Goal: Transaction & Acquisition: Purchase product/service

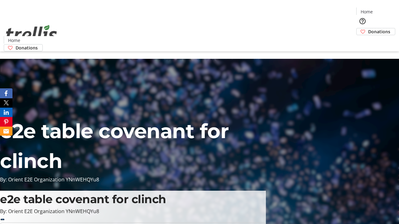
click at [381, 9] on span "Sign Up" at bounding box center [383, 8] width 18 height 7
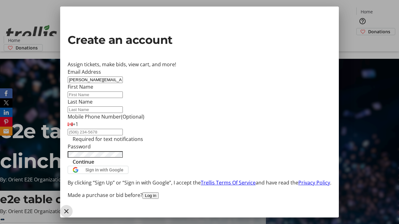
type input "[PERSON_NAME][EMAIL_ADDRESS][DOMAIN_NAME]"
type input "[PERSON_NAME]"
type input "Tromp"
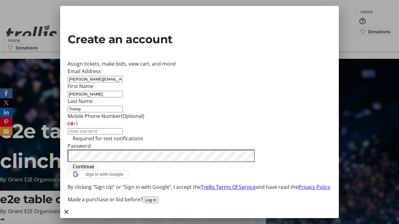
click at [94, 170] on span "Continue" at bounding box center [83, 166] width 21 height 7
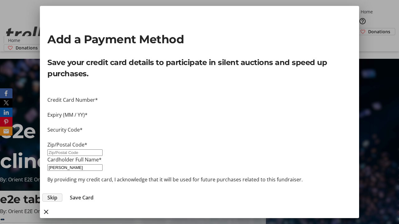
click at [57, 194] on span "Skip" at bounding box center [52, 197] width 10 height 7
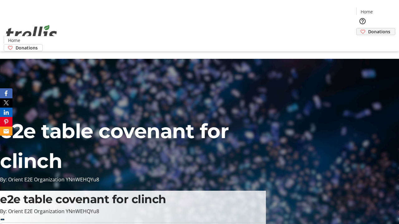
click at [368, 28] on span "Donations" at bounding box center [379, 31] width 22 height 7
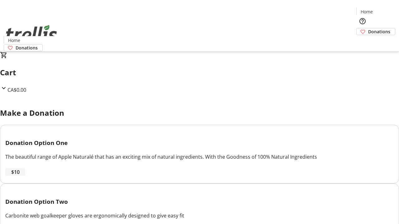
click at [20, 176] on span "$10" at bounding box center [15, 172] width 8 height 7
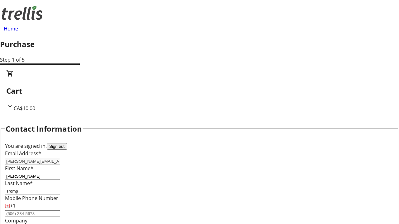
select select "CA"
type input "[STREET_ADDRESS][PERSON_NAME]"
type input "Kelowna"
select select "BC"
type input "Kelowna"
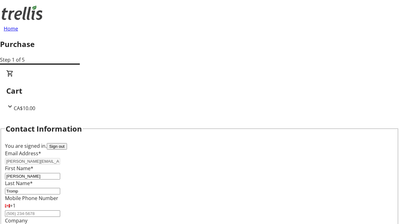
type input "V1Y 0C2"
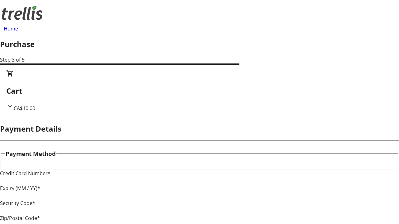
type input "V1Y 0C2"
